Goal: Task Accomplishment & Management: Use online tool/utility

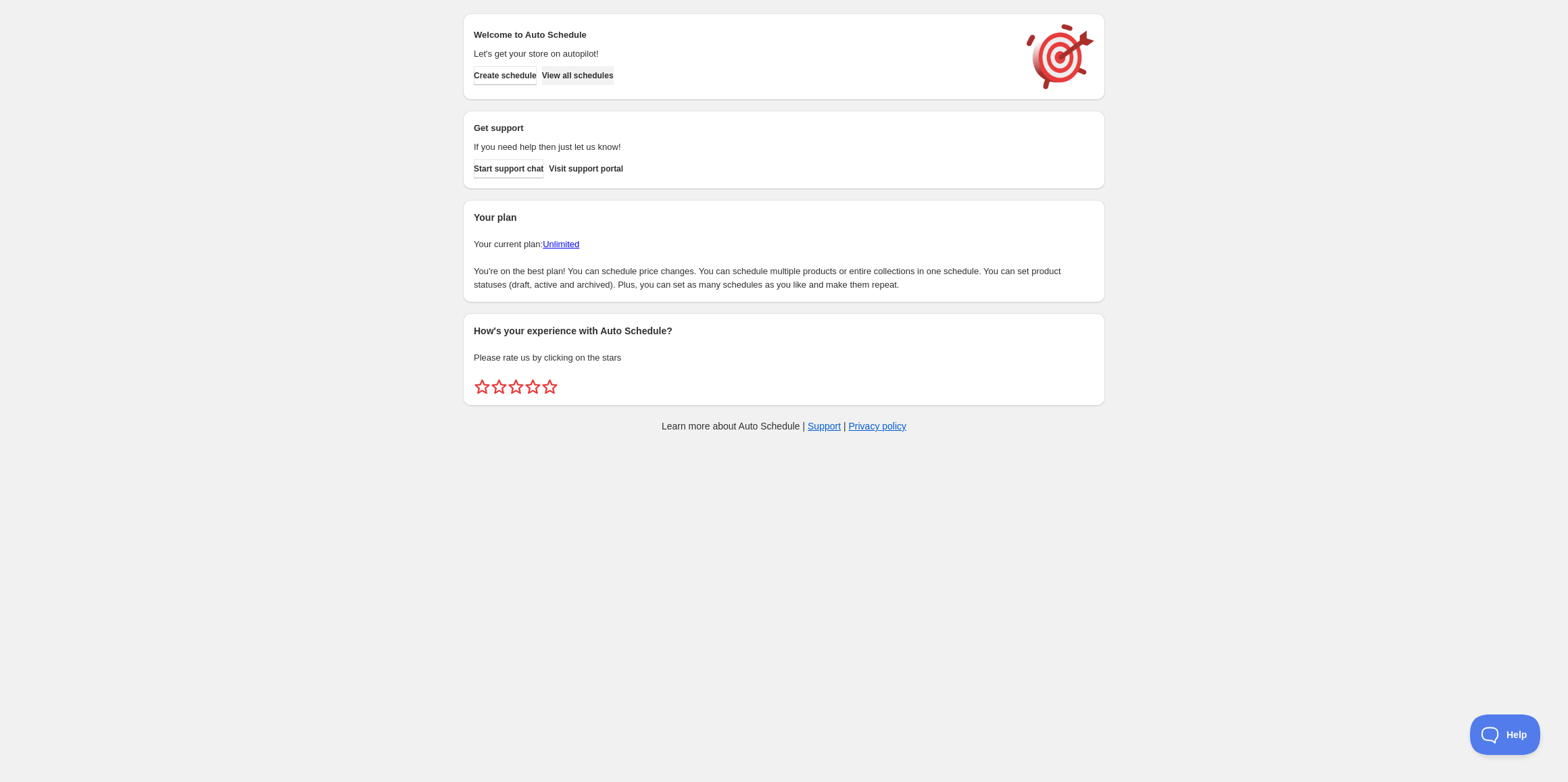
click at [578, 77] on span "View all schedules" at bounding box center [578, 75] width 72 height 11
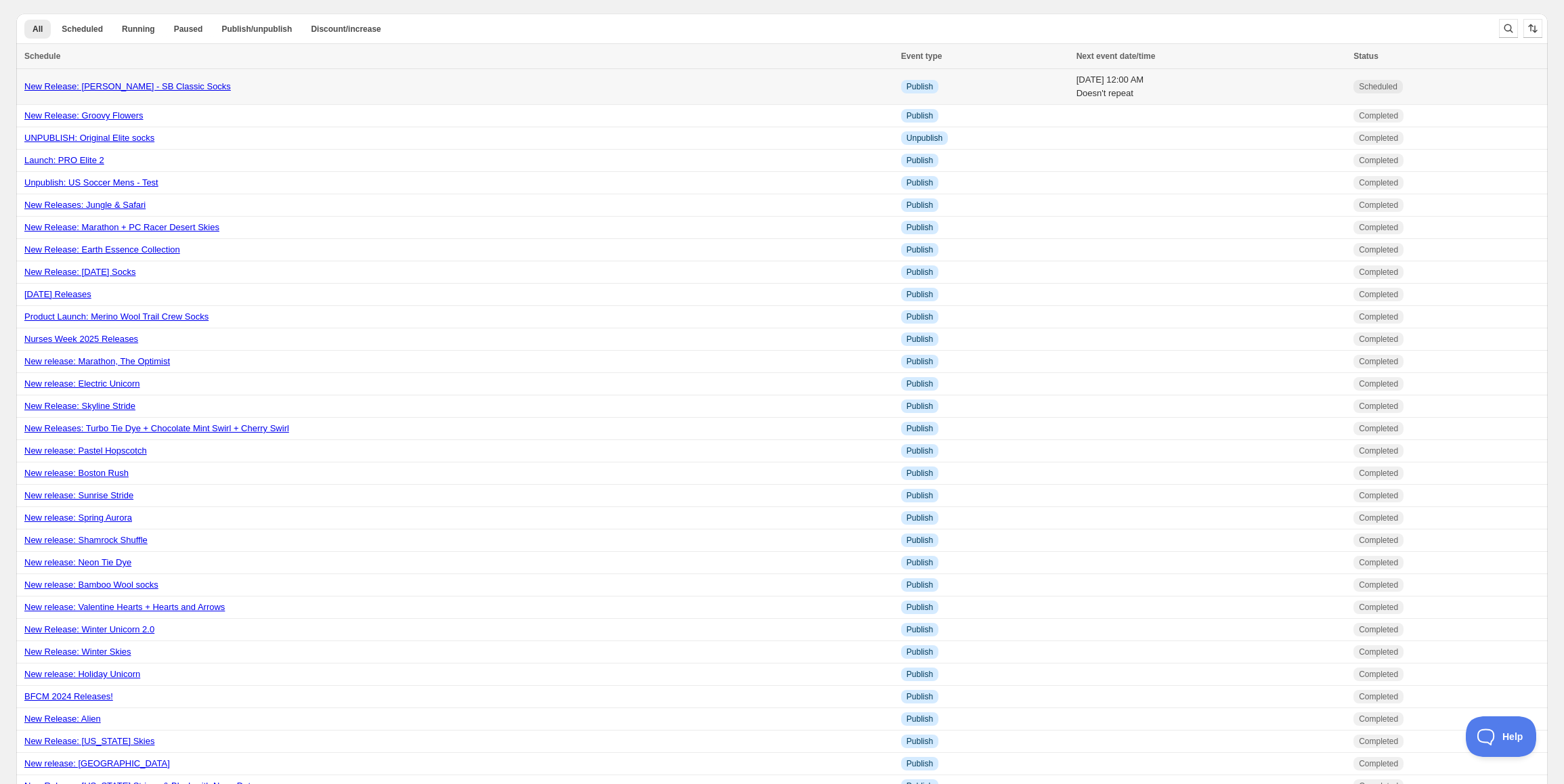
click at [164, 88] on link "New Release: Stephanie Bruce - SB Classic Socks" at bounding box center [127, 86] width 207 height 11
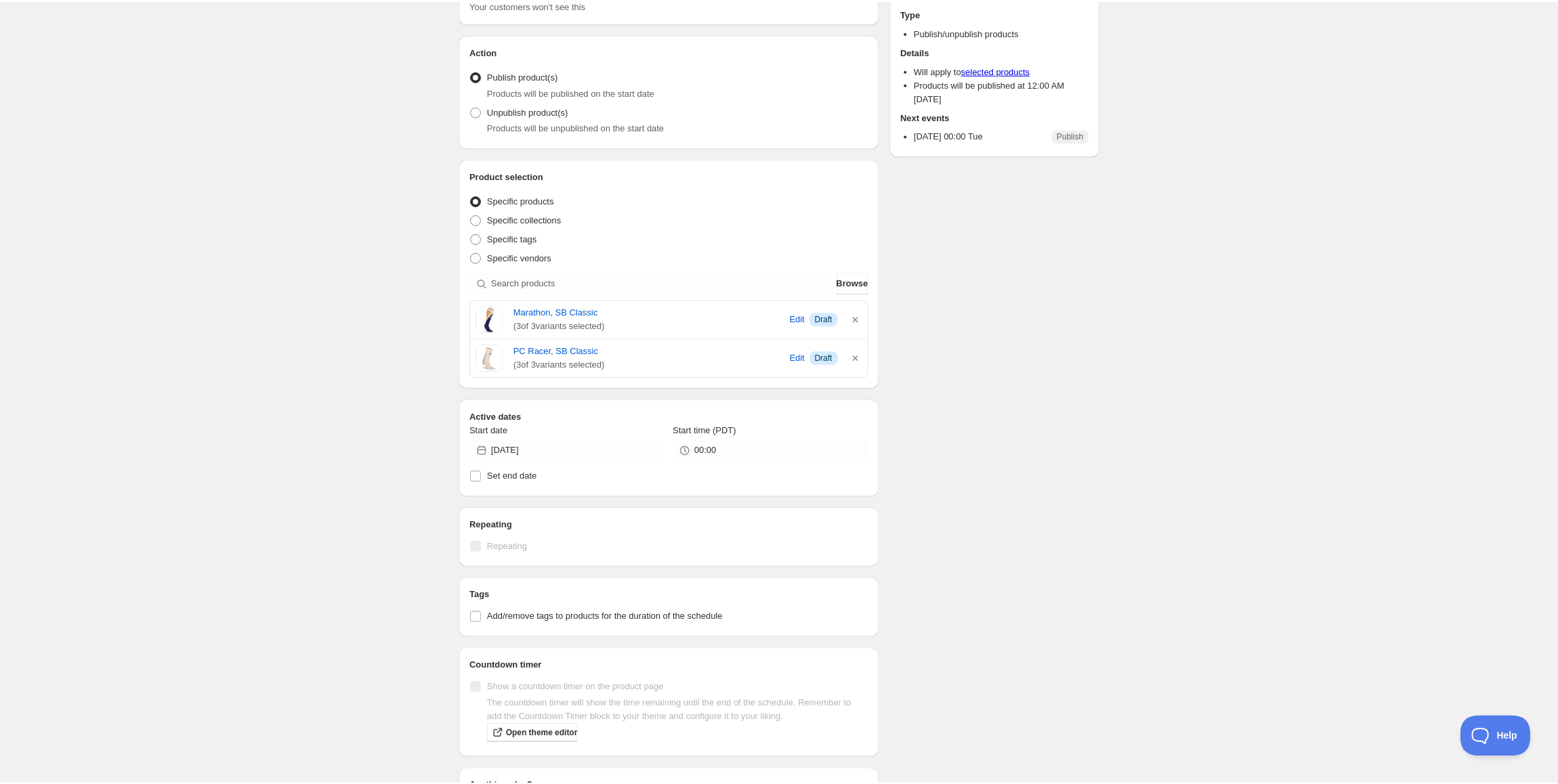
scroll to position [68, 0]
